Goal: Transaction & Acquisition: Purchase product/service

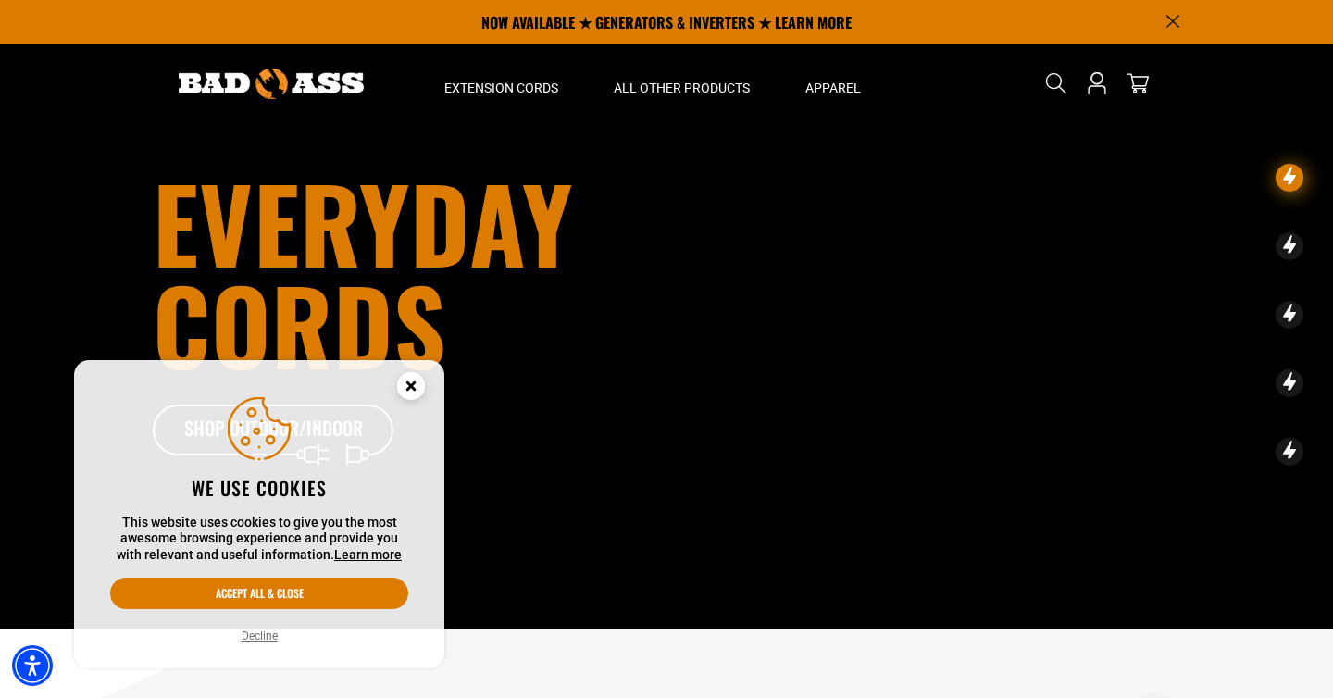
click at [403, 379] on circle "Cookie Consent" at bounding box center [411, 386] width 28 height 28
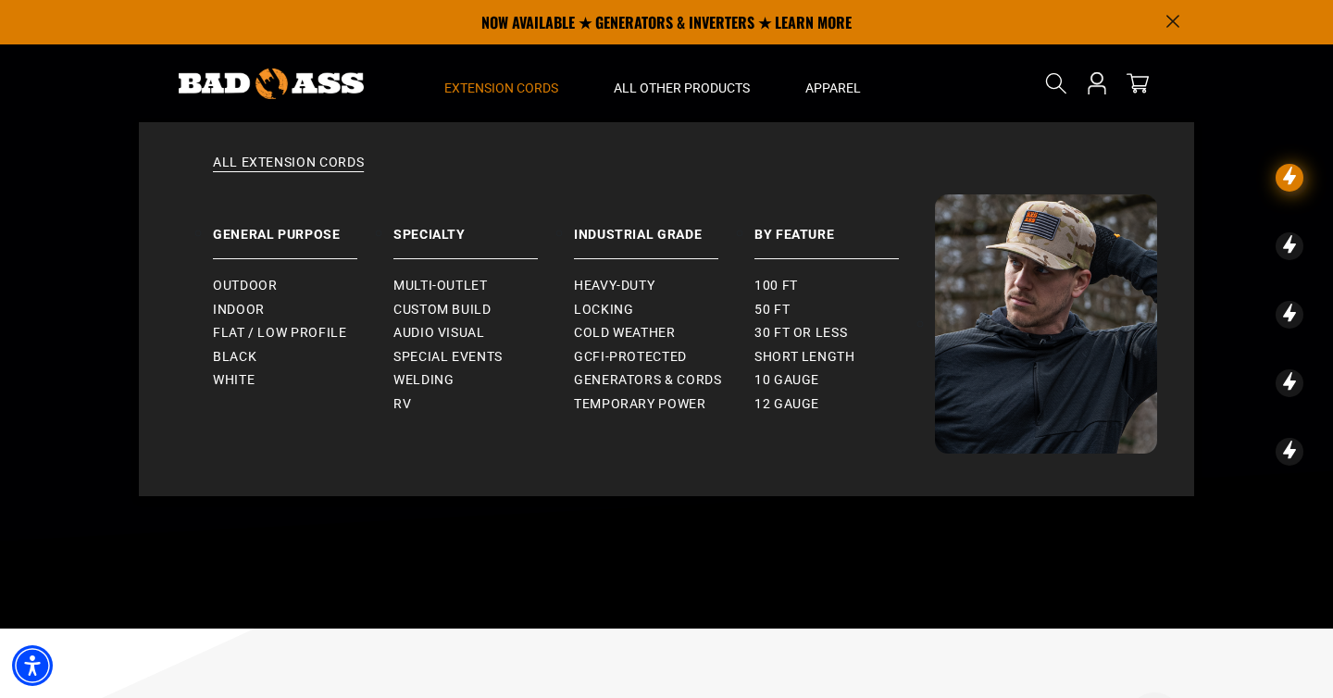
click at [474, 81] on span "Extension Cords" at bounding box center [501, 88] width 114 height 17
click at [275, 283] on span "Outdoor" at bounding box center [245, 286] width 64 height 17
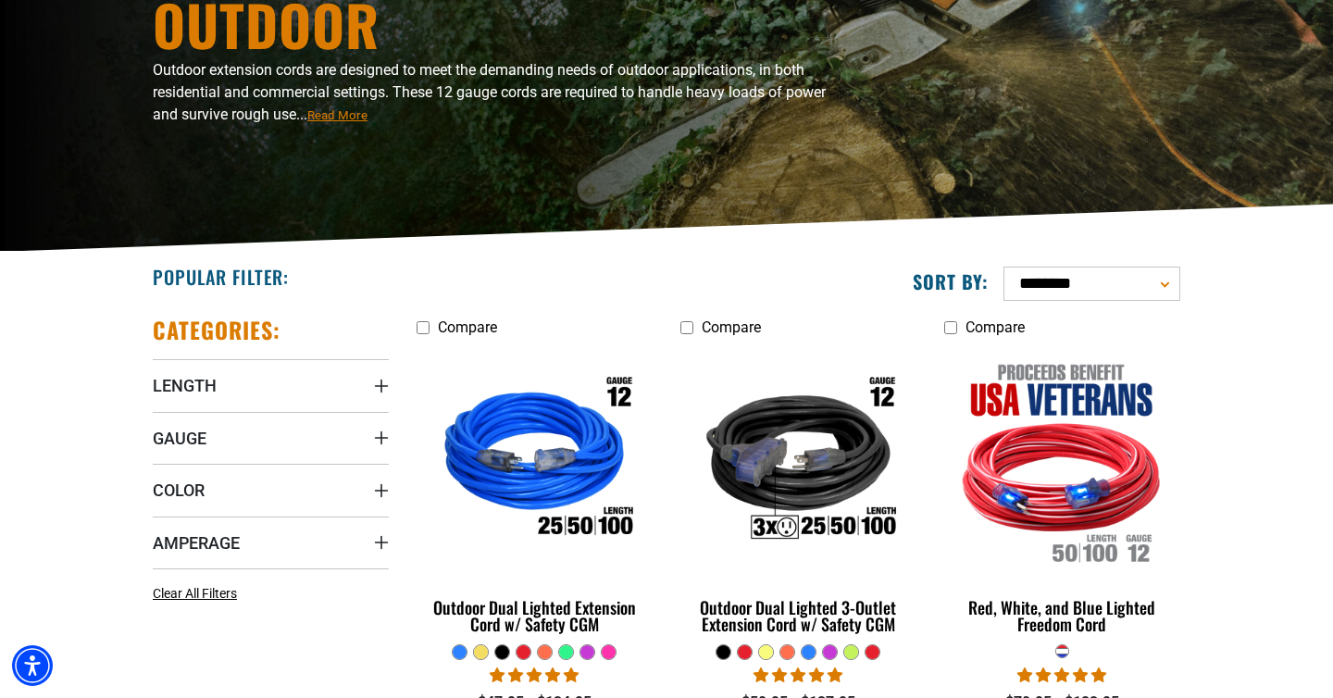
scroll to position [218, 0]
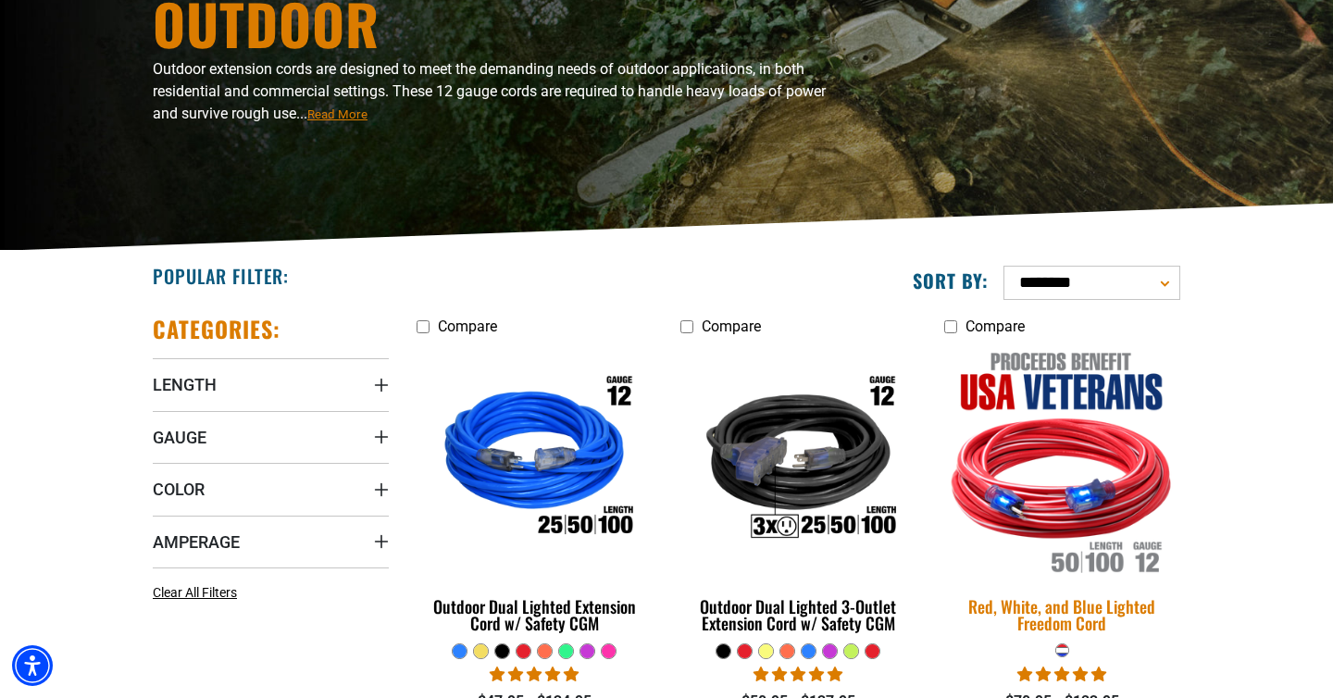
click at [1048, 450] on img at bounding box center [1061, 460] width 259 height 237
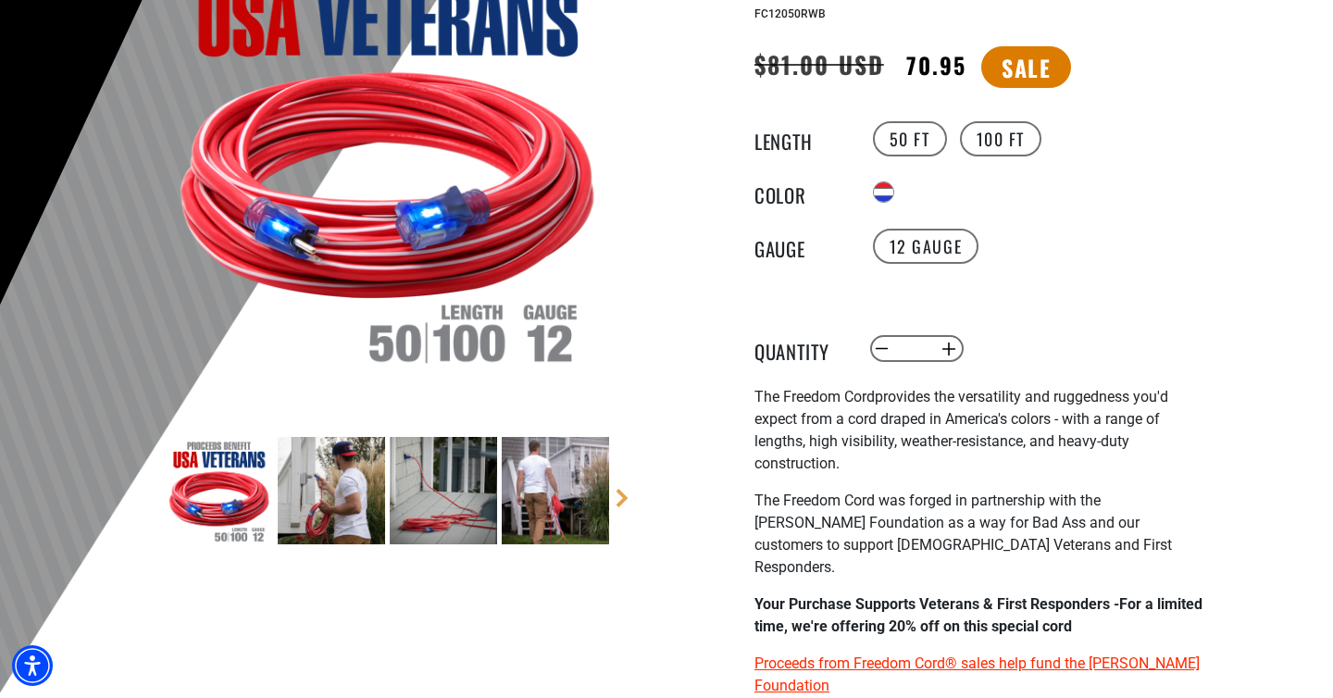
scroll to position [279, 0]
